Goal: Transaction & Acquisition: Obtain resource

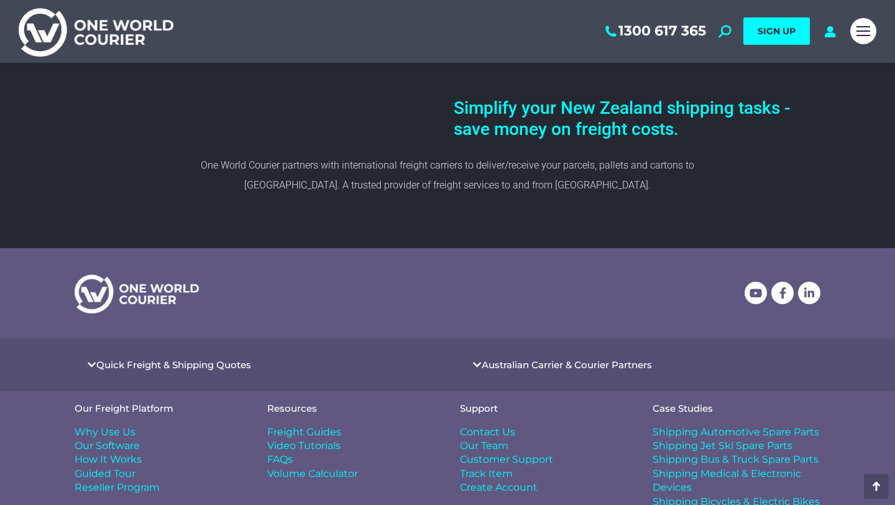
scroll to position [654, 0]
click at [93, 350] on h4 "Quick Freight & Shipping Quotes" at bounding box center [255, 364] width 360 height 28
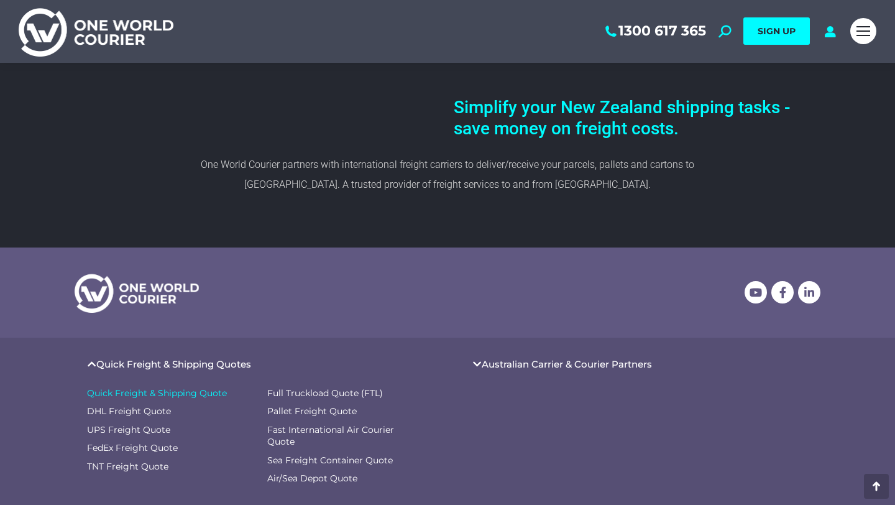
click at [199, 387] on span "Quick Freight & Shipping Quote" at bounding box center [157, 393] width 140 height 12
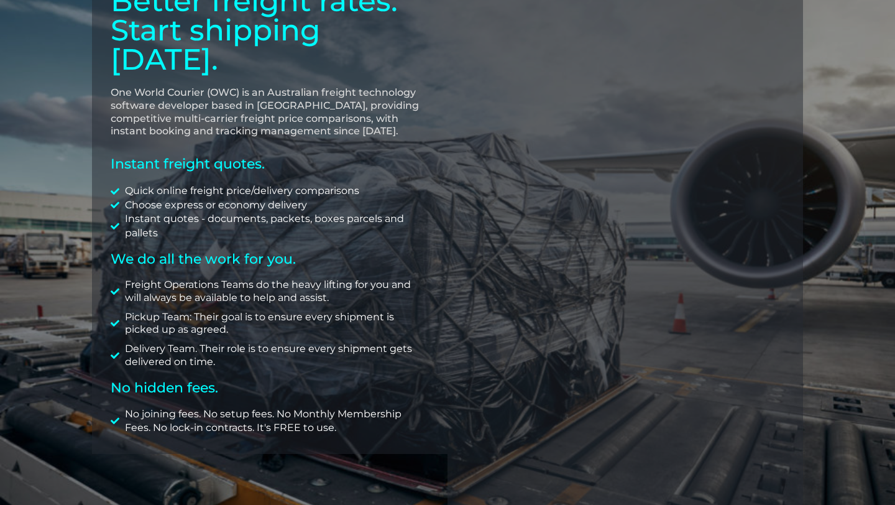
scroll to position [163, 0]
